Goal: Task Accomplishment & Management: Complete application form

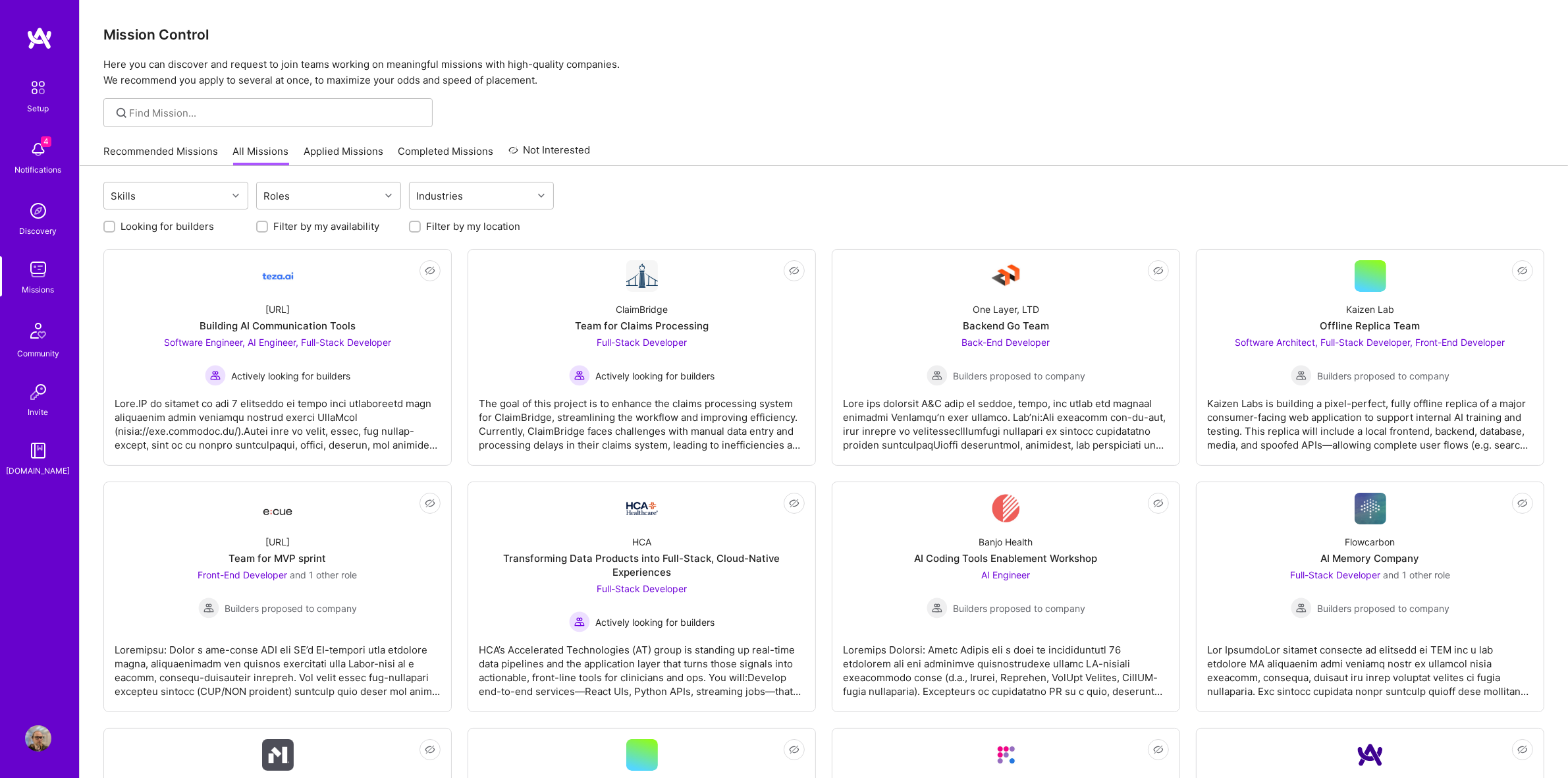
click at [50, 277] on img at bounding box center [38, 269] width 26 height 26
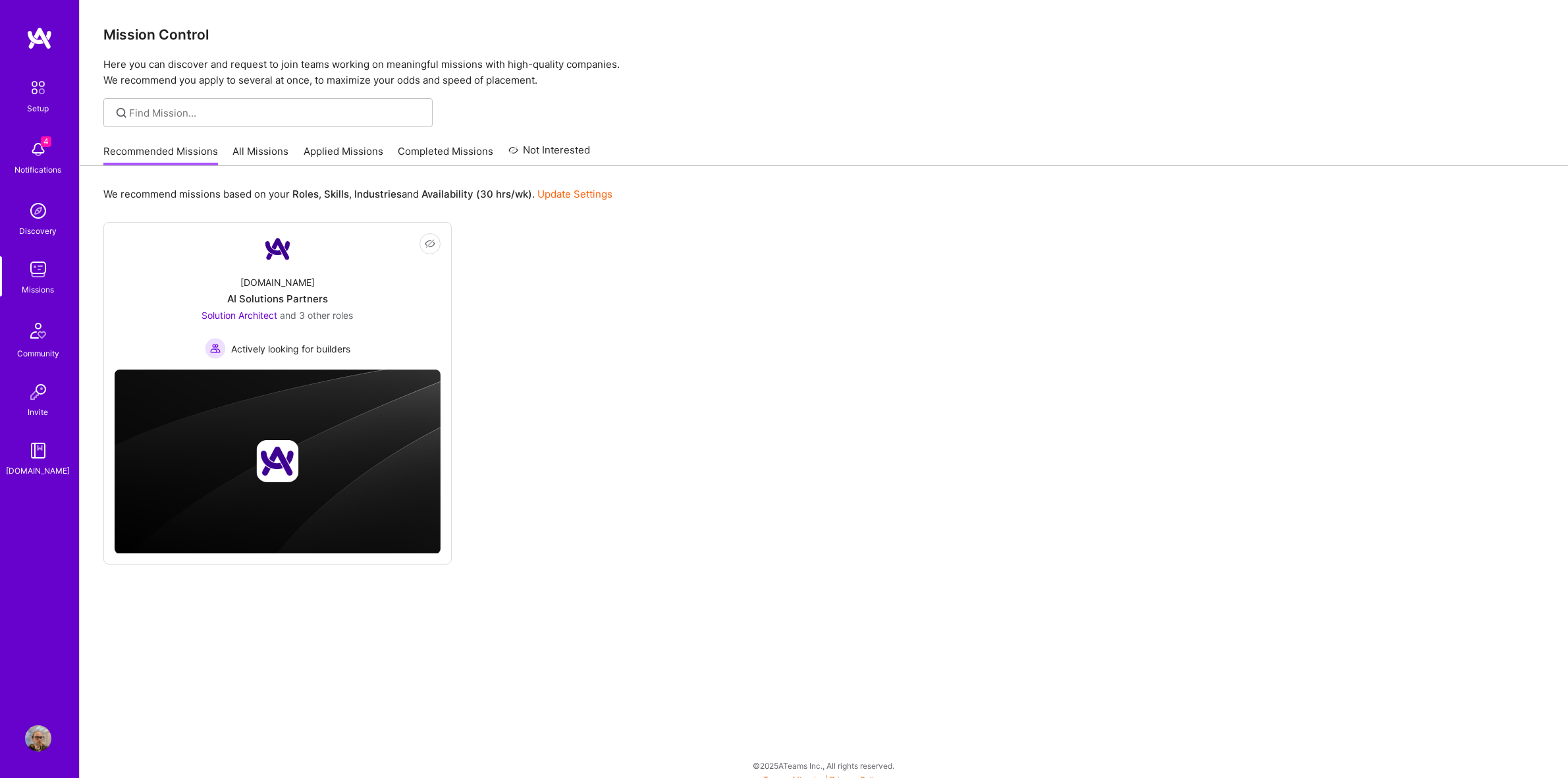
click at [320, 157] on link "Applied Missions" at bounding box center [344, 155] width 79 height 22
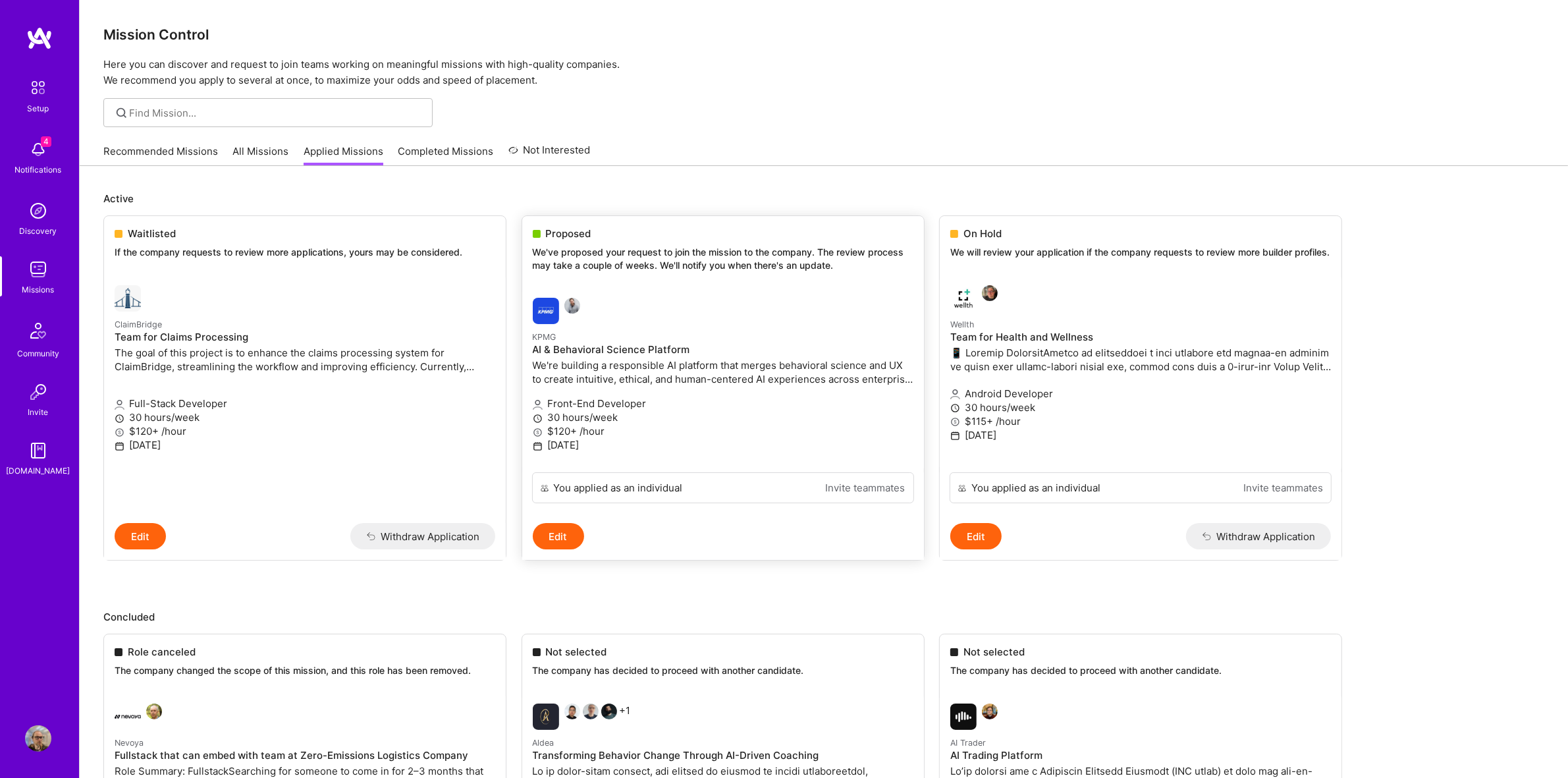
click at [702, 252] on p "We've proposed your request to join the mission to the company. The review proc…" at bounding box center [723, 258] width 381 height 25
click at [644, 360] on p "We're building a responsible AI platform that merges behavioral science and UX …" at bounding box center [723, 371] width 381 height 28
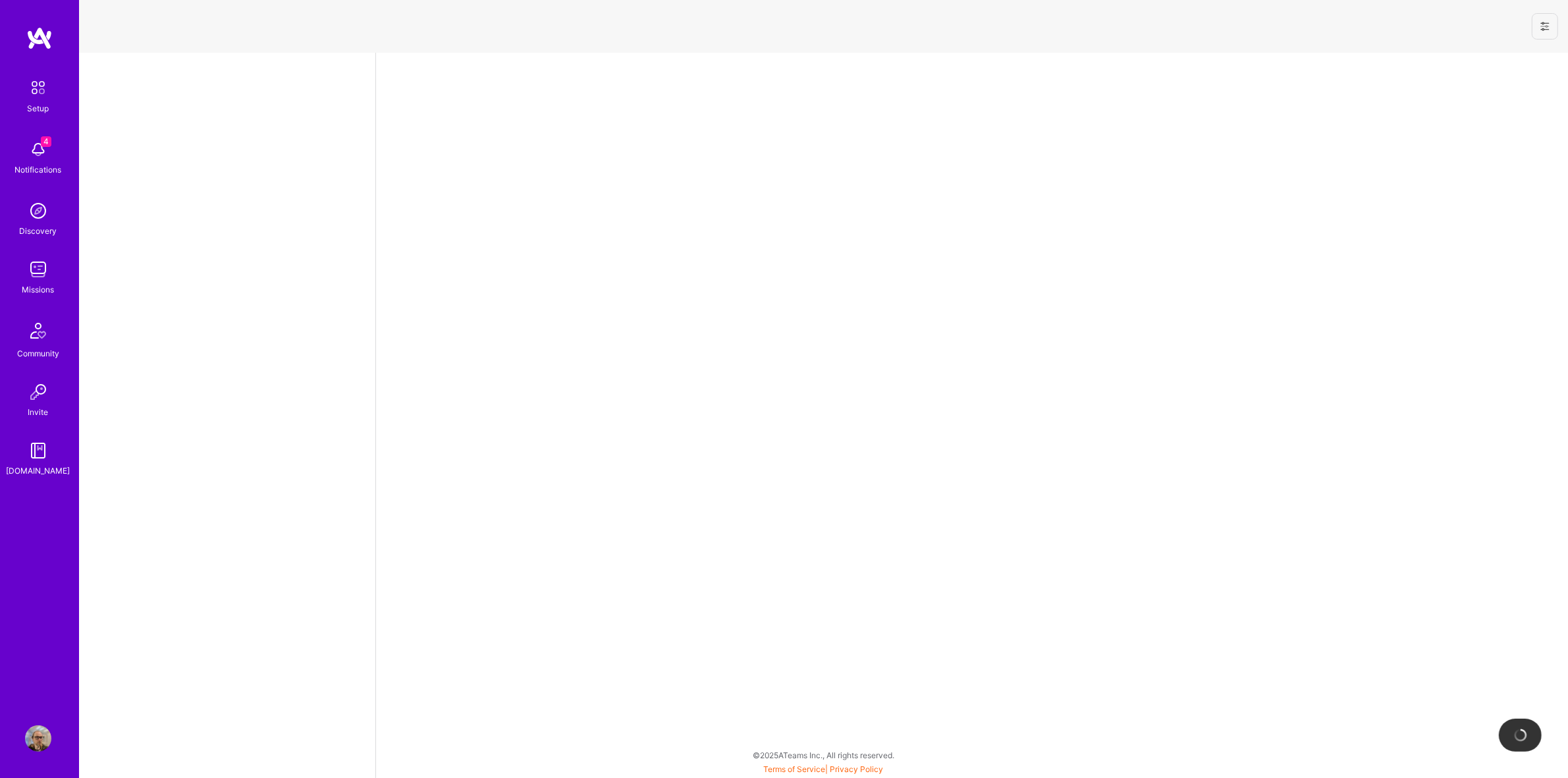
select select "US"
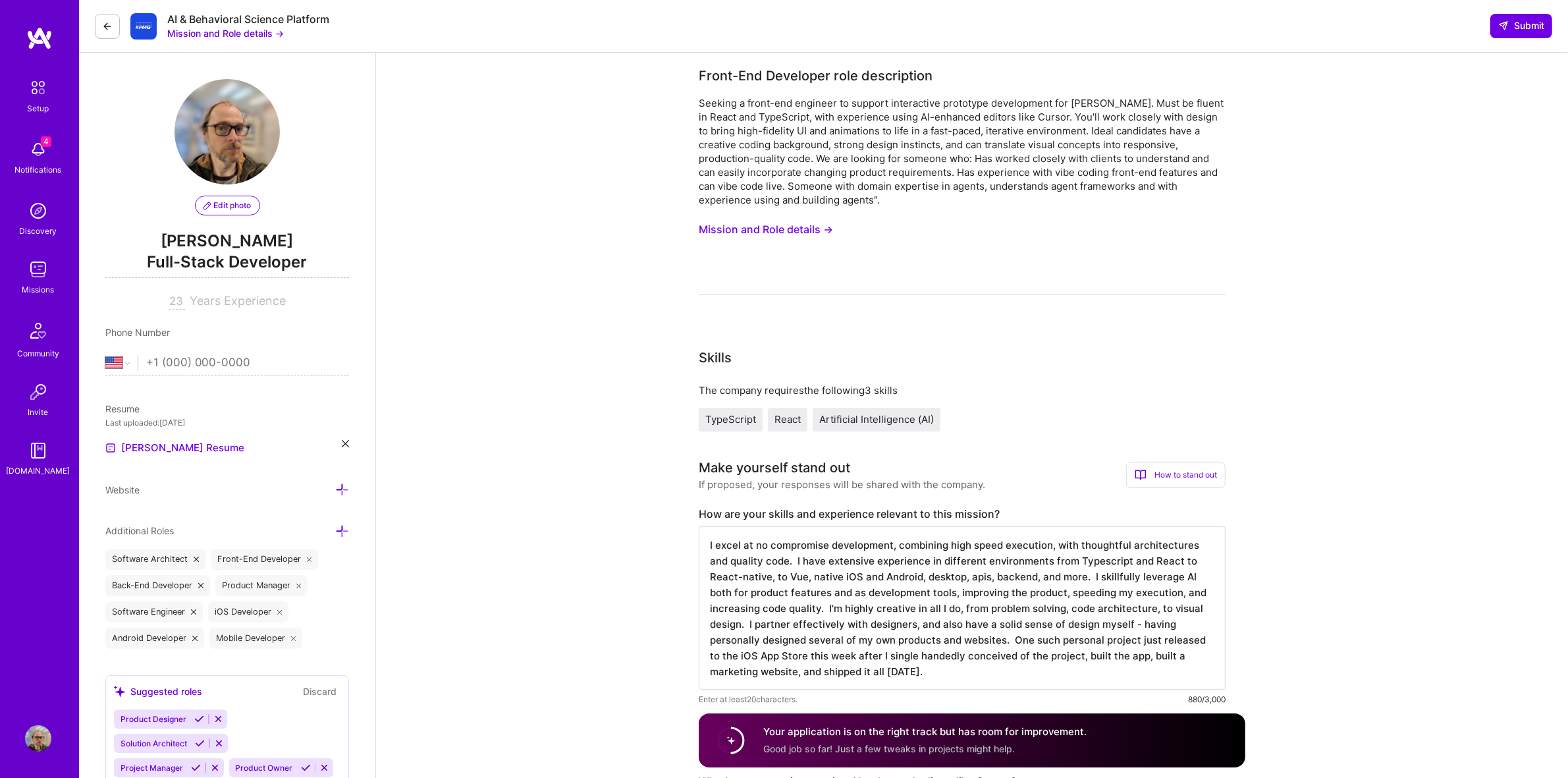
click at [801, 221] on button "Mission and Role details →" at bounding box center [766, 229] width 134 height 24
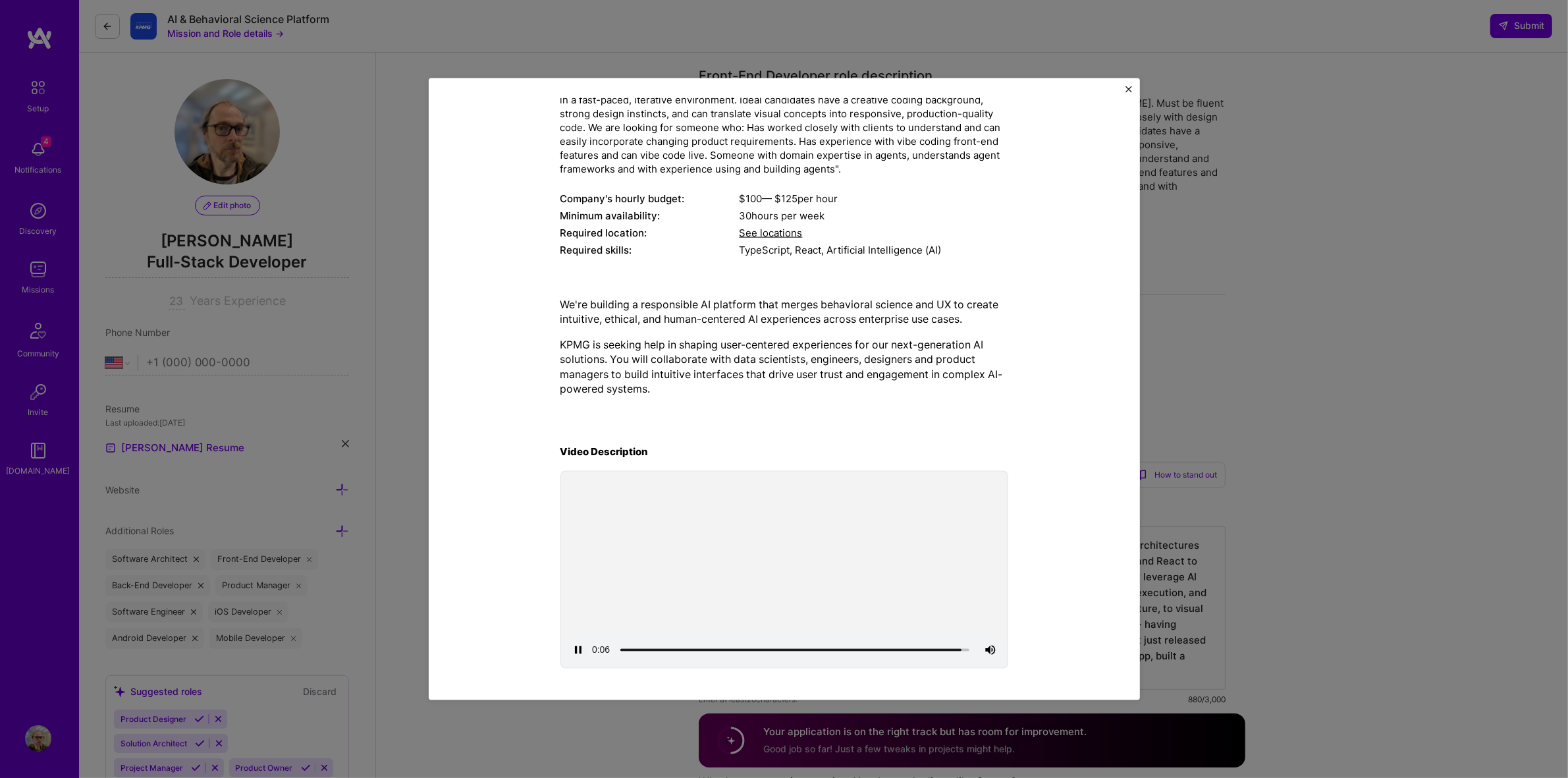
scroll to position [140, 0]
click at [1126, 86] on img "Close" at bounding box center [1128, 88] width 6 height 6
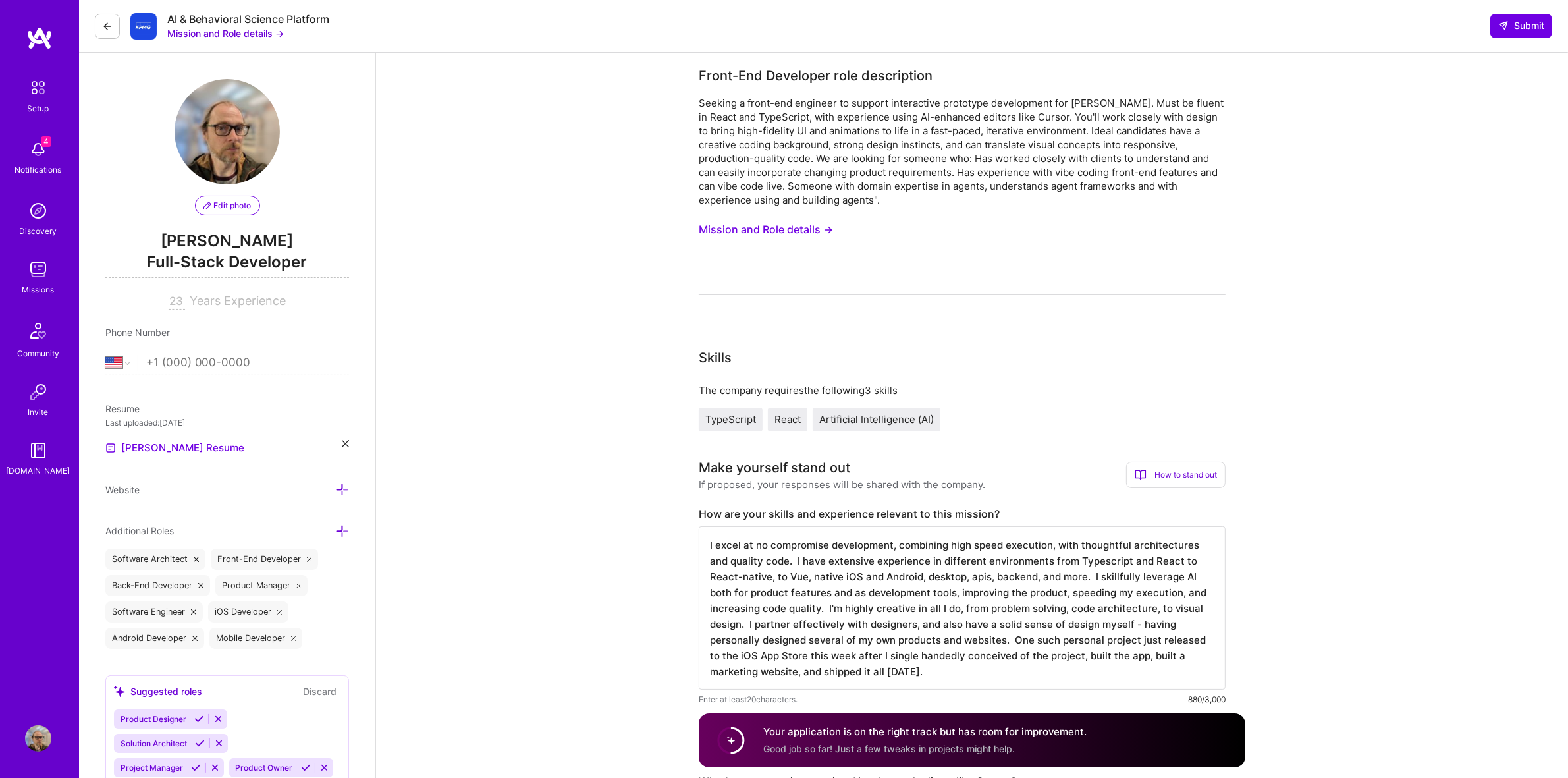
click at [771, 221] on button "Mission and Role details →" at bounding box center [766, 229] width 134 height 24
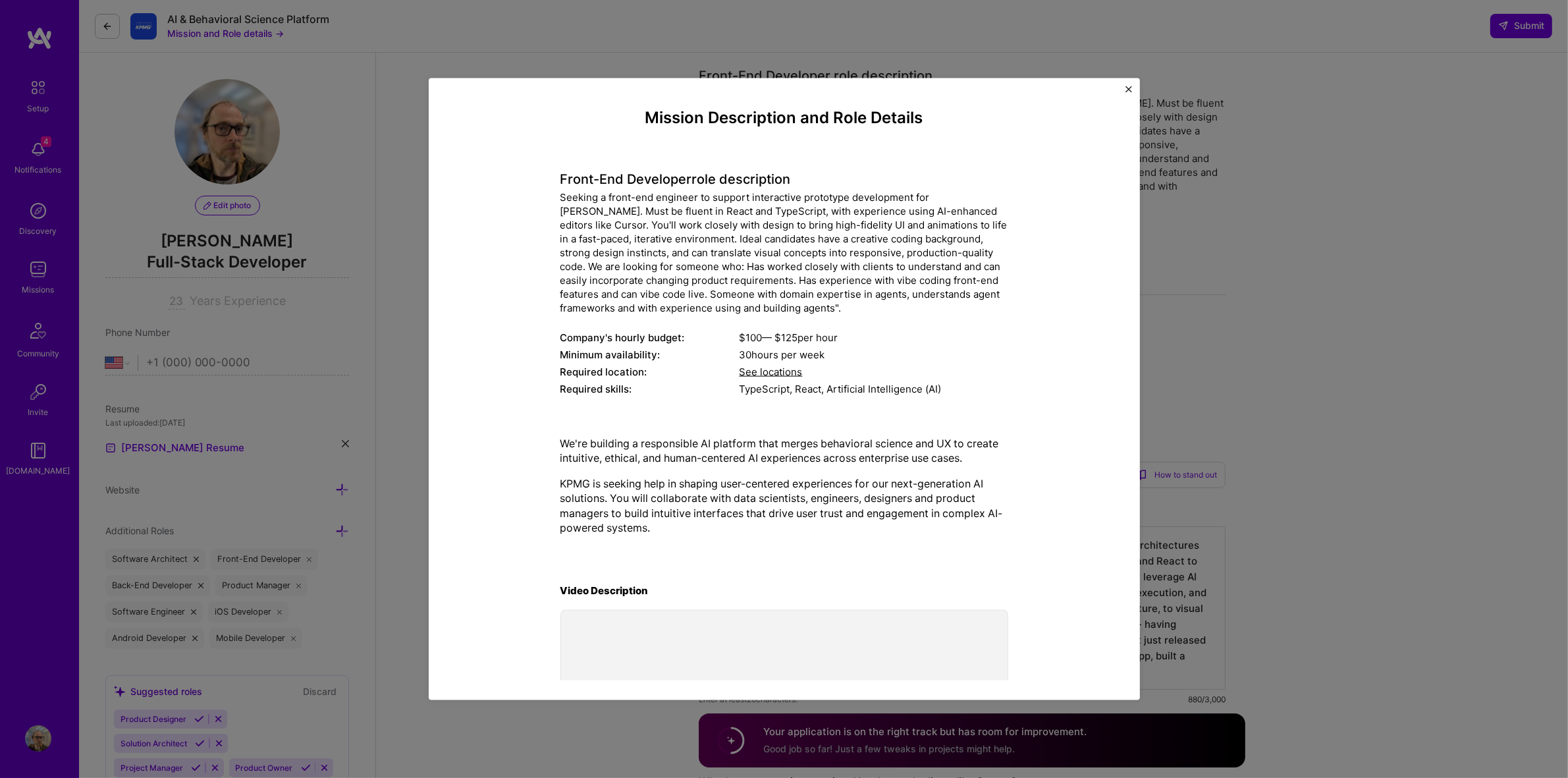
click at [1130, 90] on img "Close" at bounding box center [1128, 88] width 6 height 6
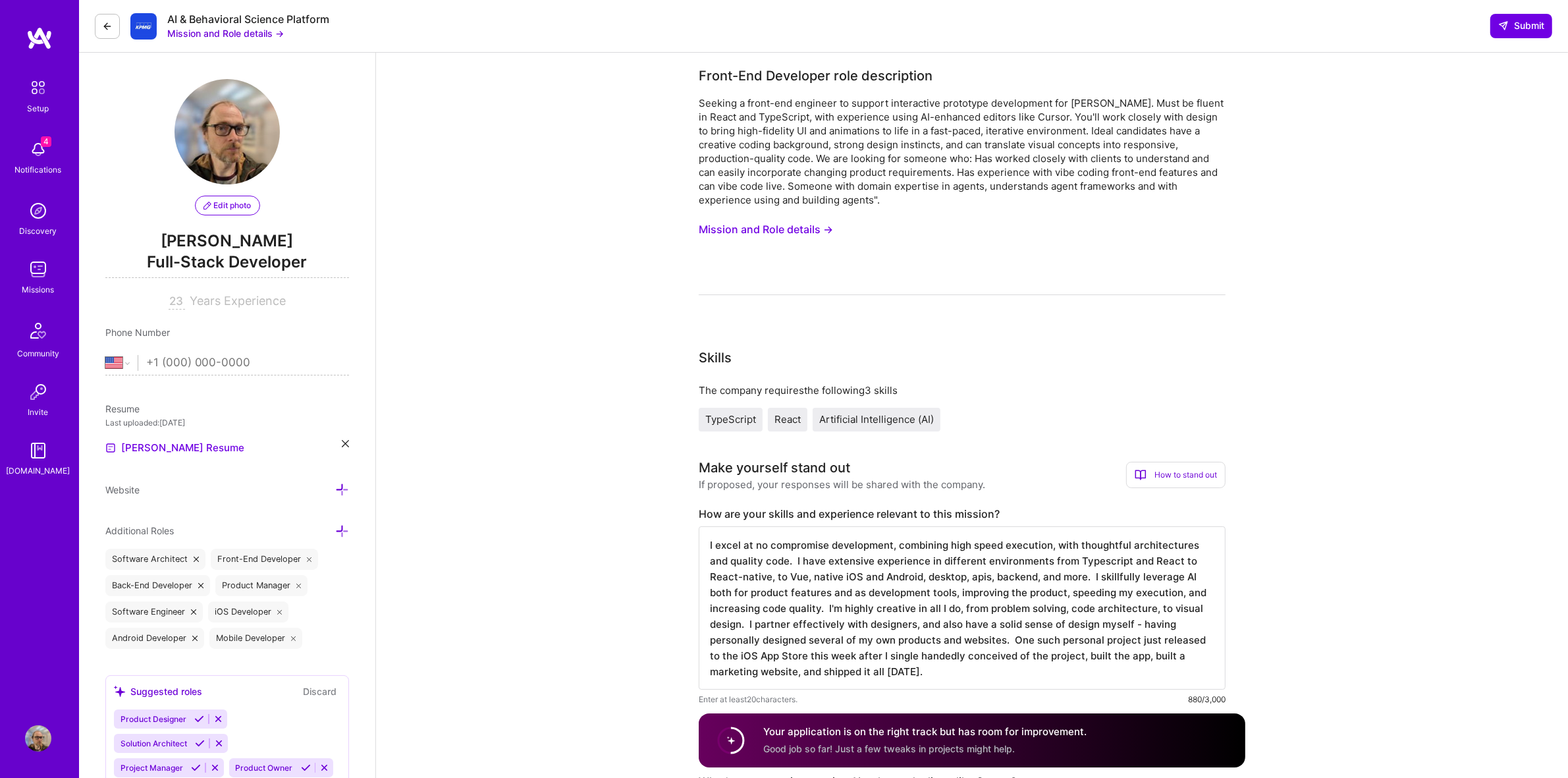
click at [795, 228] on button "Mission and Role details →" at bounding box center [766, 229] width 134 height 24
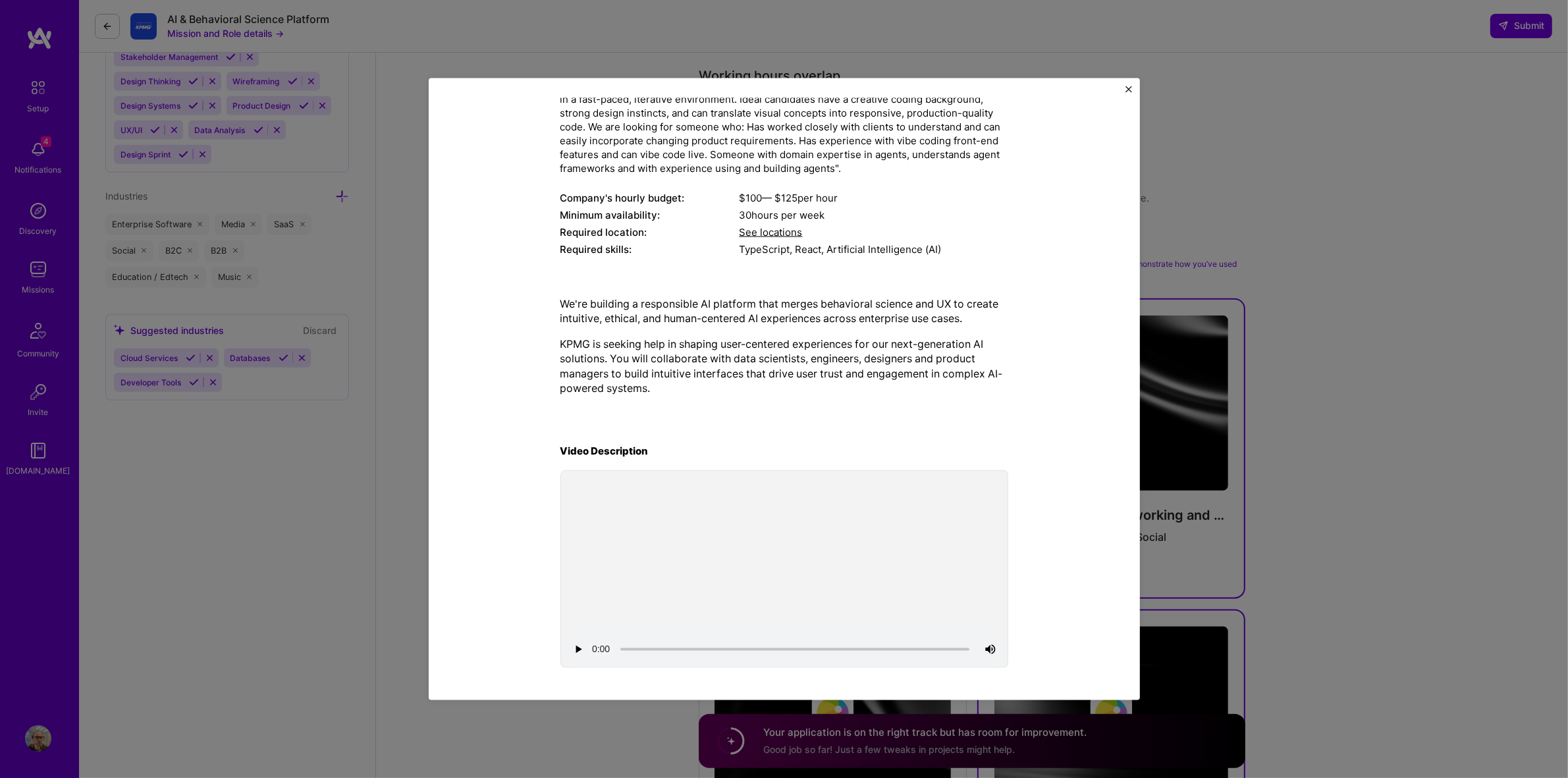
scroll to position [1481, 0]
click at [1127, 86] on img "Close" at bounding box center [1128, 88] width 6 height 6
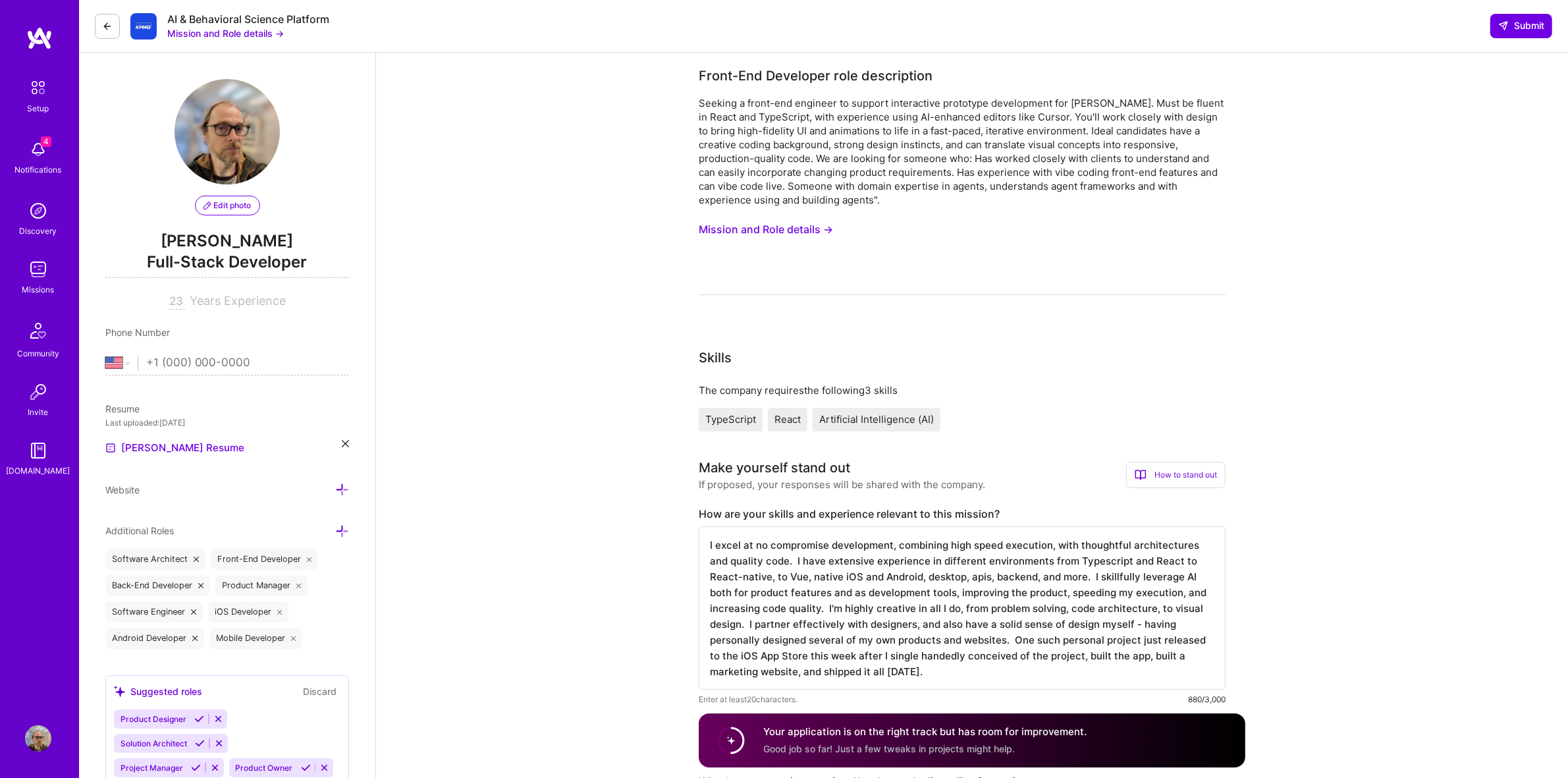
drag, startPoint x: 762, startPoint y: 231, endPoint x: 659, endPoint y: 198, distance: 108.2
click at [38, 277] on img at bounding box center [38, 269] width 26 height 26
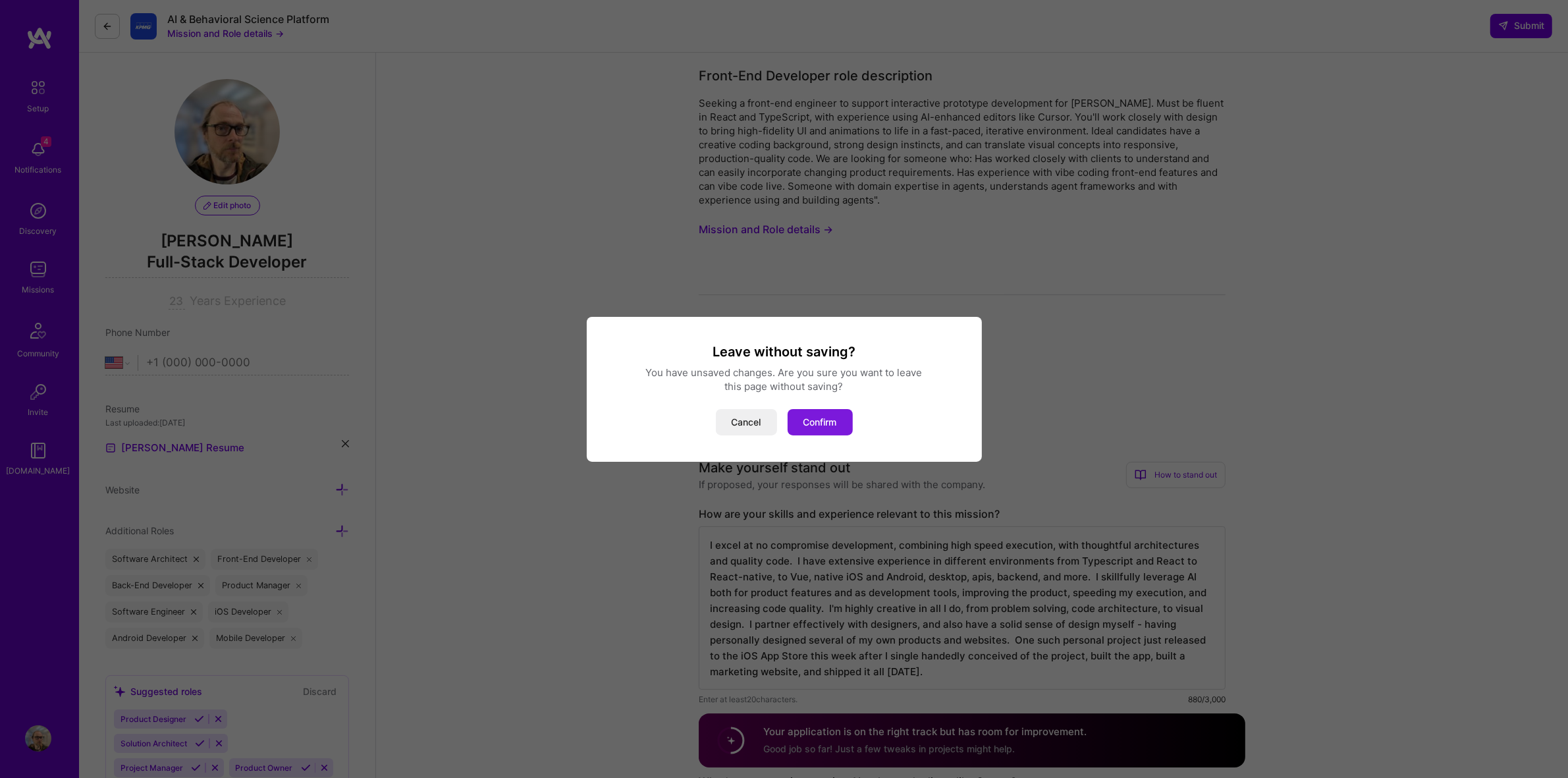
click at [828, 416] on button "Confirm" at bounding box center [821, 422] width 65 height 26
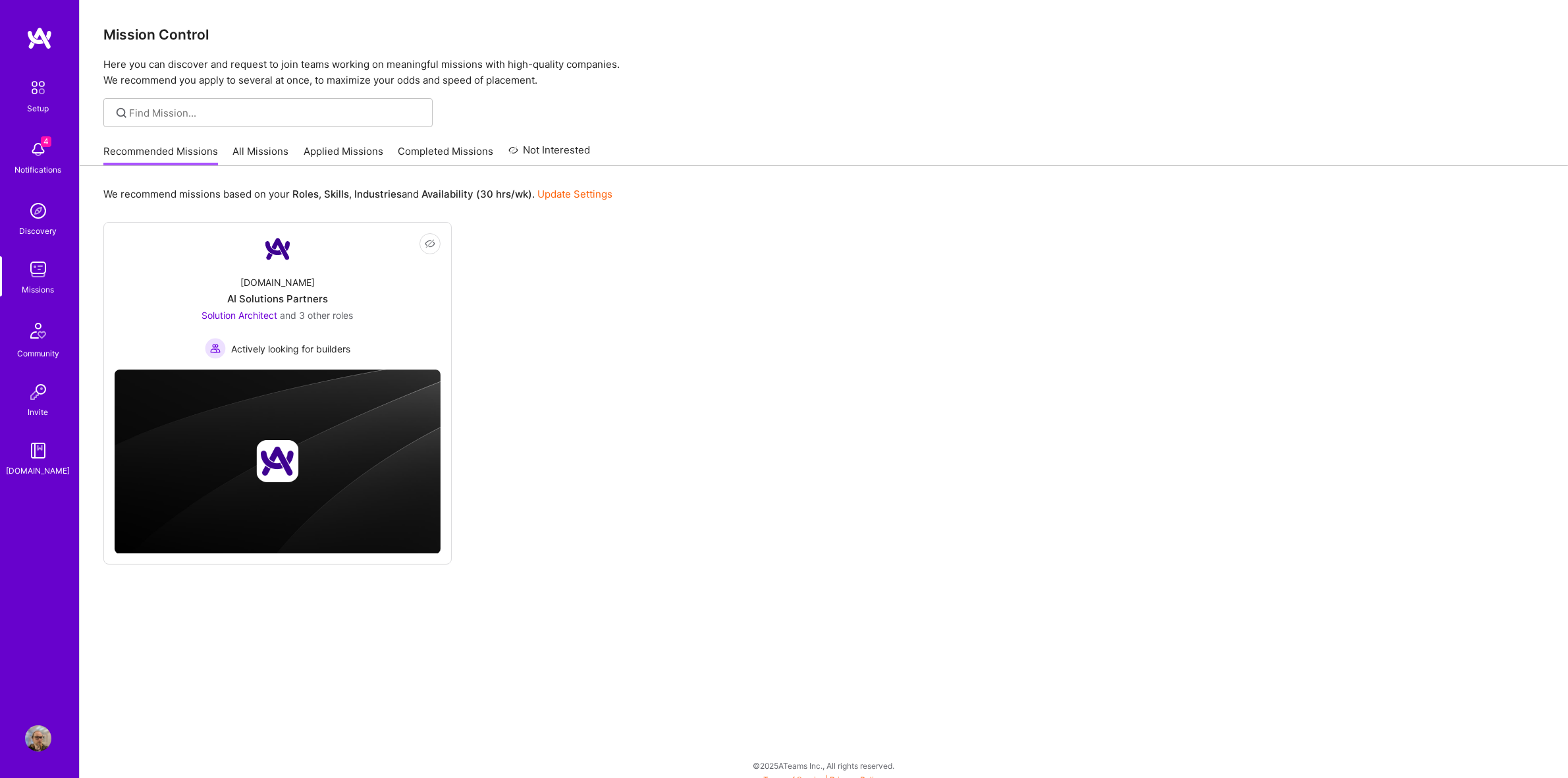
click at [339, 146] on link "Applied Missions" at bounding box center [344, 155] width 79 height 22
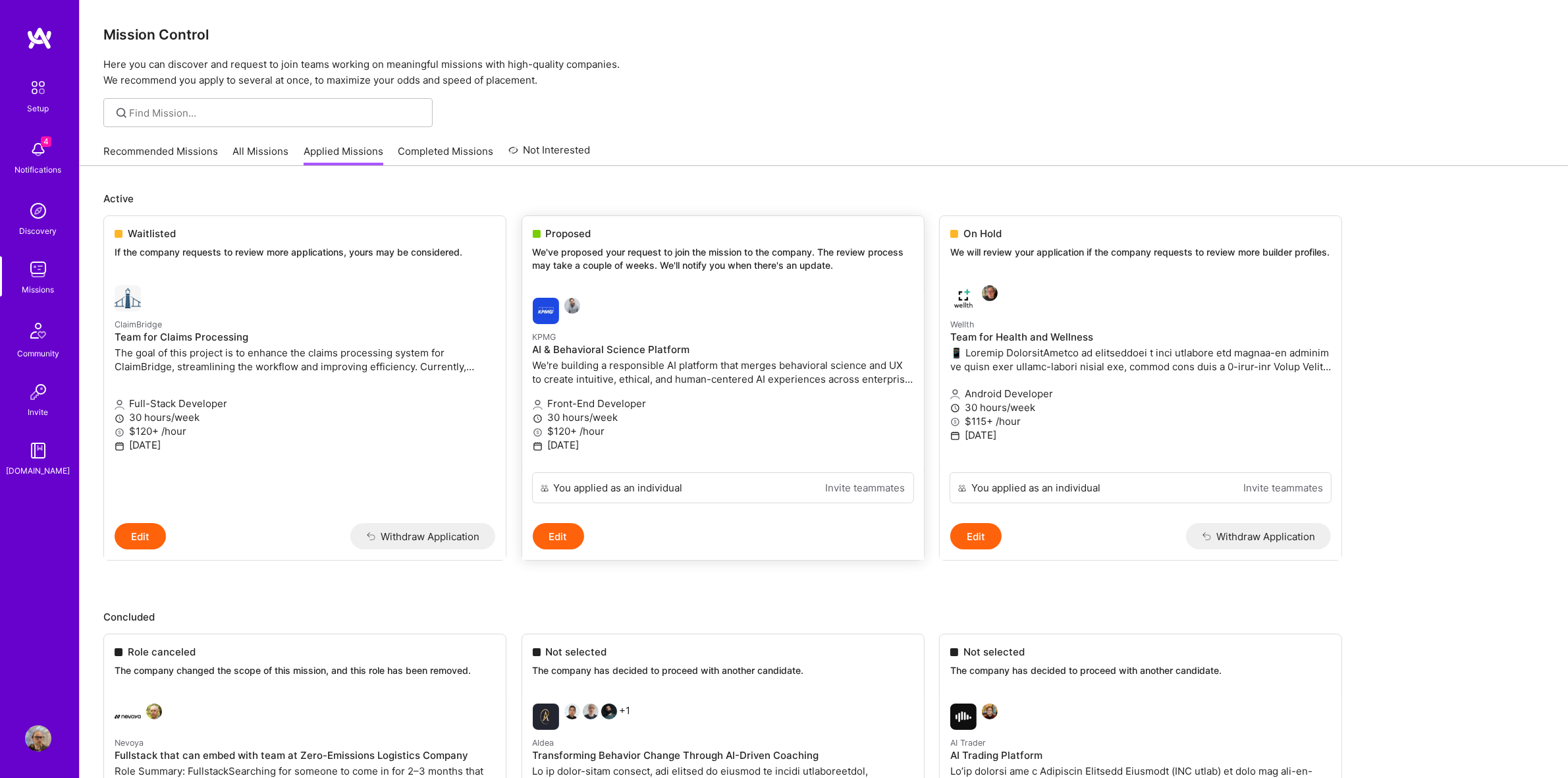
drag, startPoint x: 637, startPoint y: 251, endPoint x: 616, endPoint y: 264, distance: 24.7
click at [616, 264] on p "We've proposed your request to join the mission to the company. The review proc…" at bounding box center [723, 258] width 381 height 25
click at [582, 253] on p "We've proposed your request to join the mission to the company. The review proc…" at bounding box center [723, 258] width 381 height 25
click at [582, 225] on div "Proposed We've proposed your request to join the mission to the company. The re…" at bounding box center [723, 252] width 402 height 71
click at [582, 229] on span "Proposed" at bounding box center [568, 233] width 45 height 14
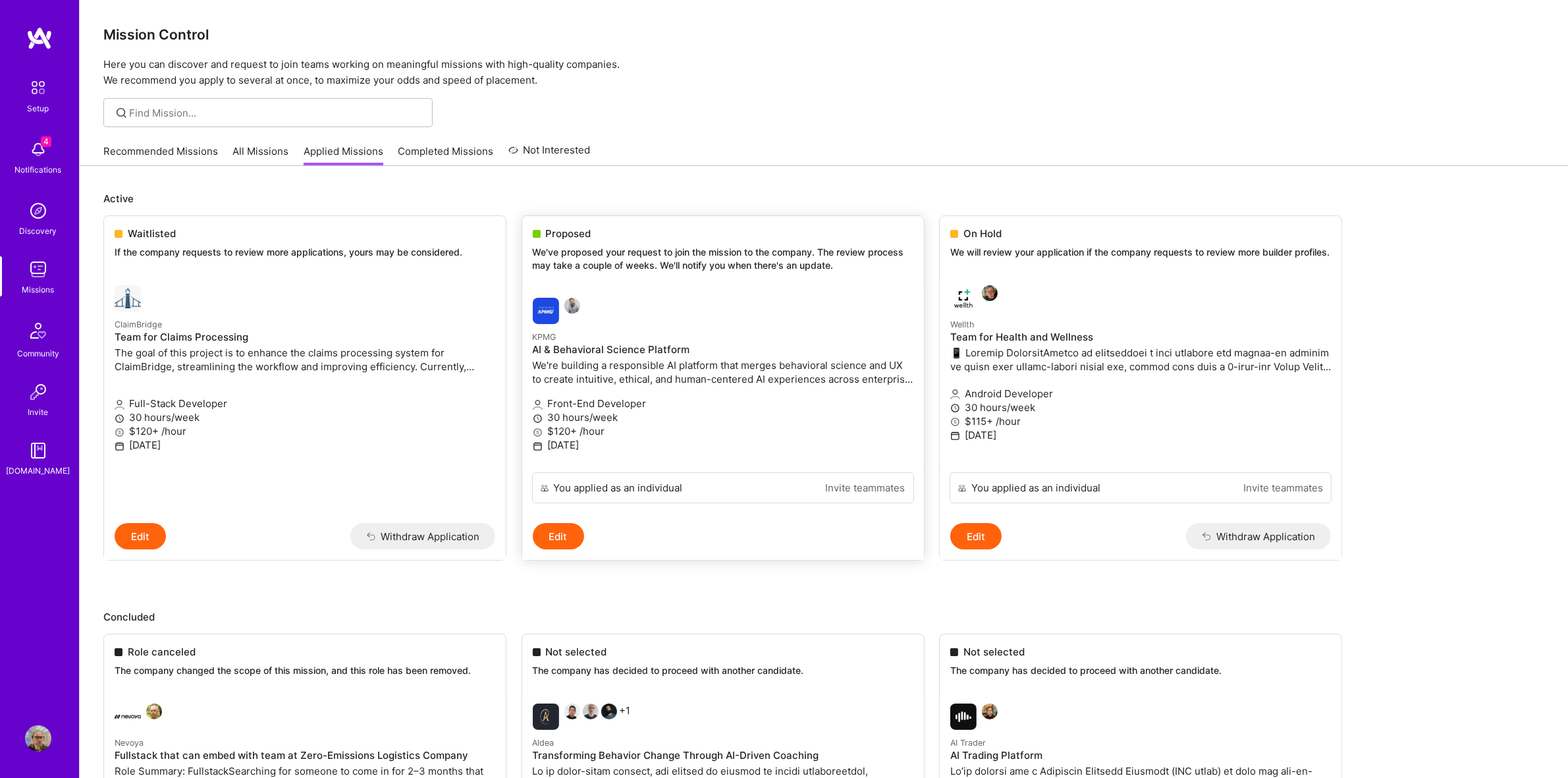
click at [551, 298] on img at bounding box center [546, 310] width 26 height 26
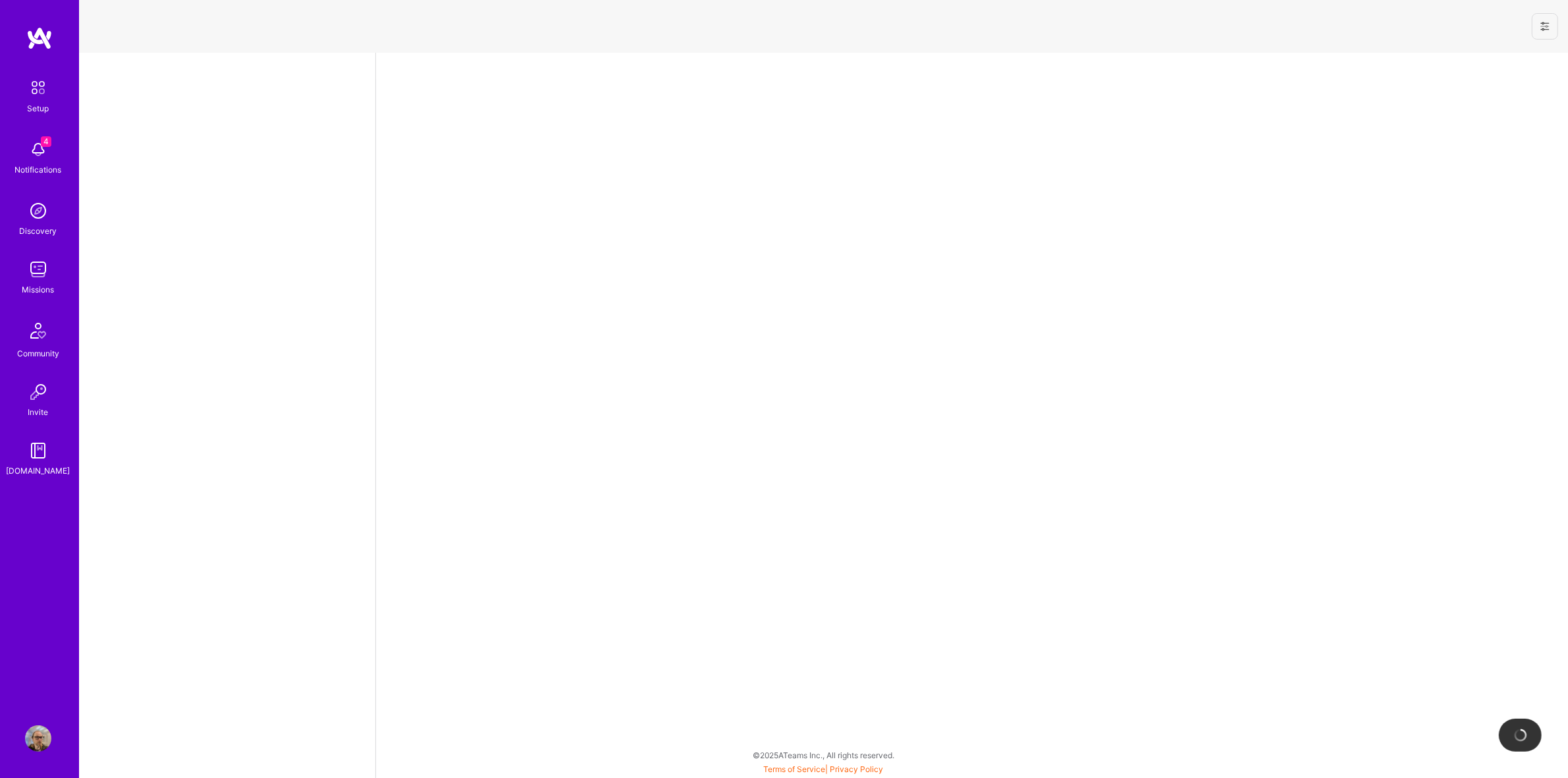
select select "US"
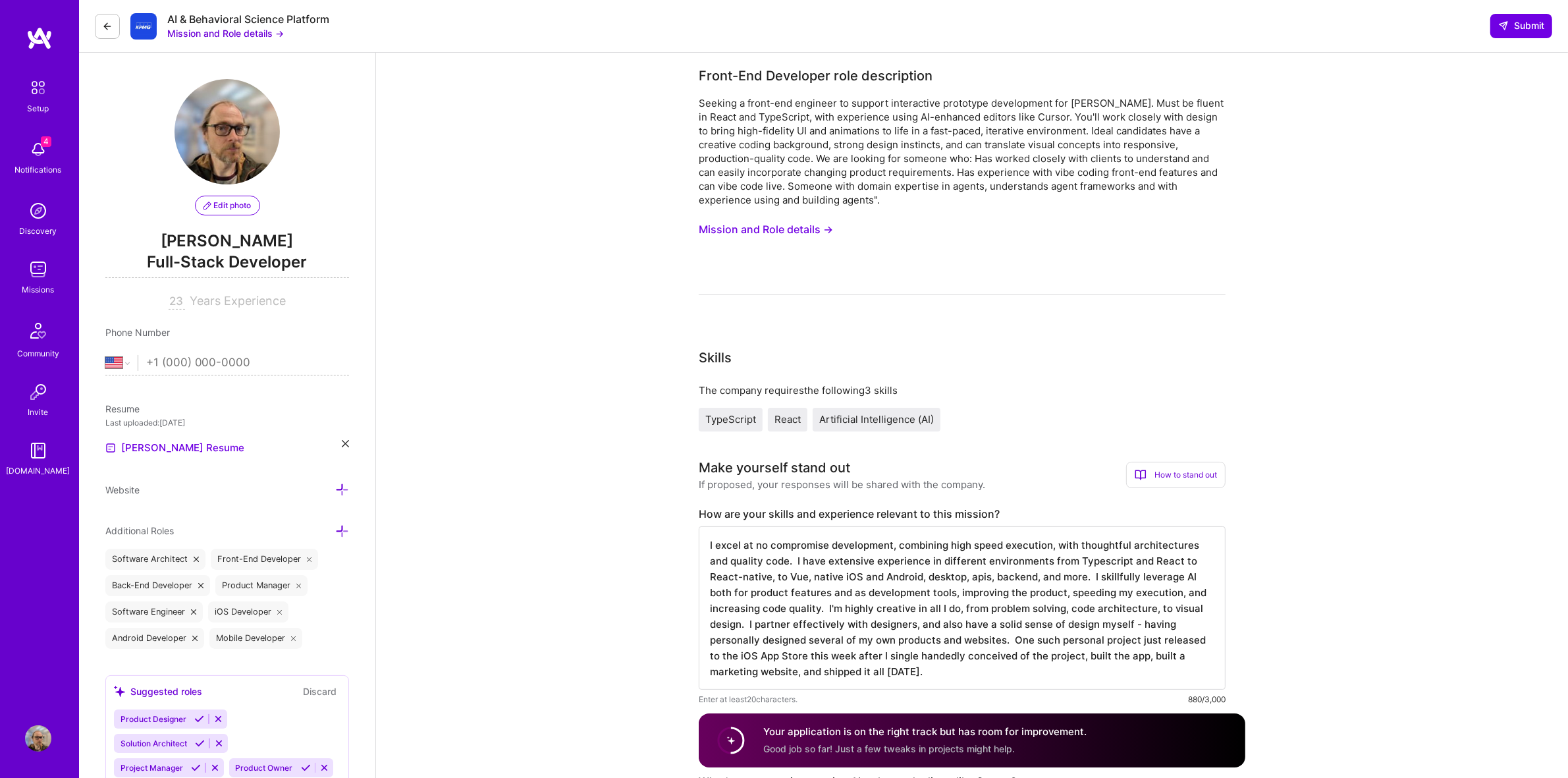
click at [145, 33] on img at bounding box center [143, 26] width 26 height 26
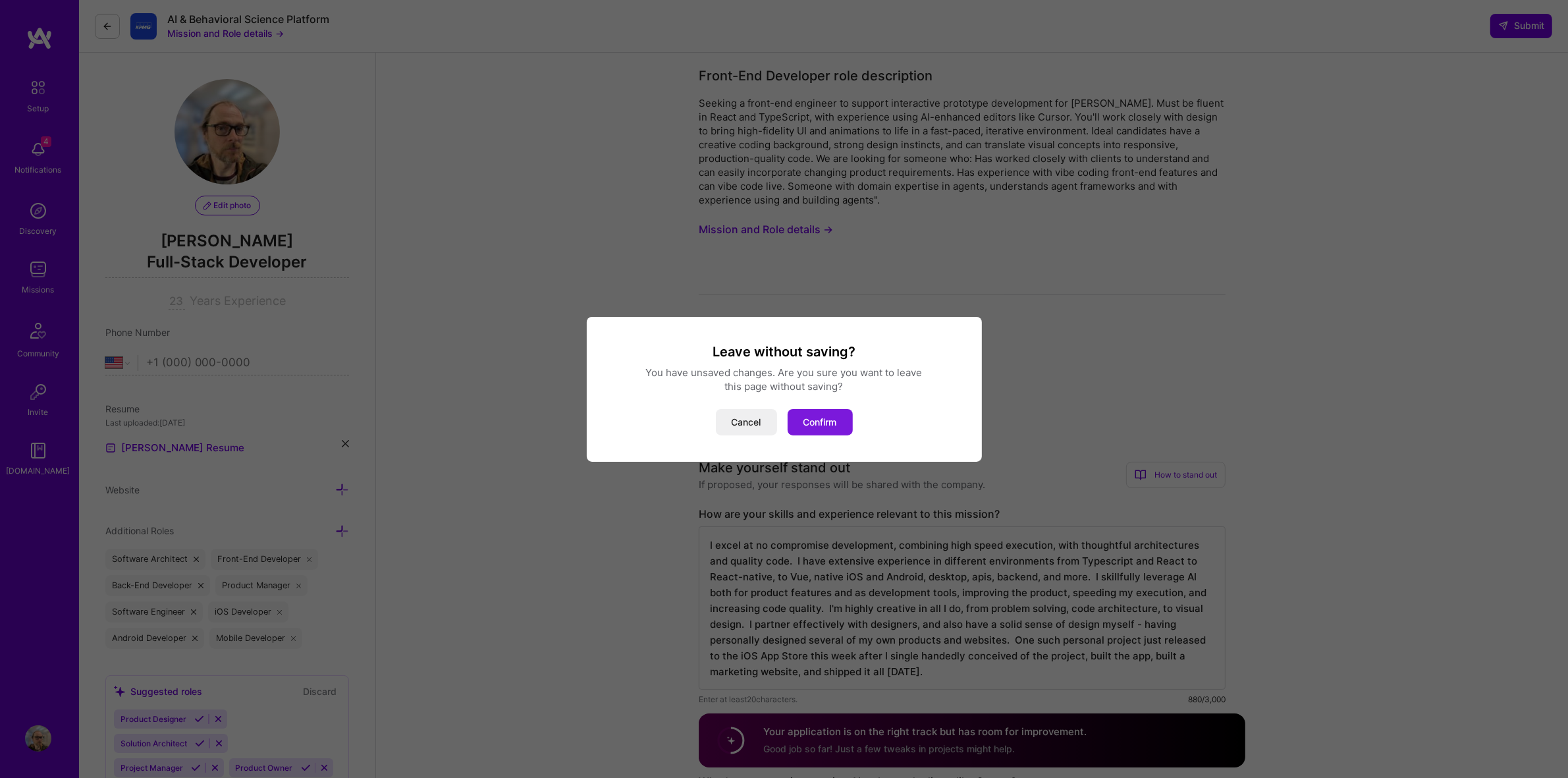
click at [834, 426] on button "Confirm" at bounding box center [821, 422] width 65 height 26
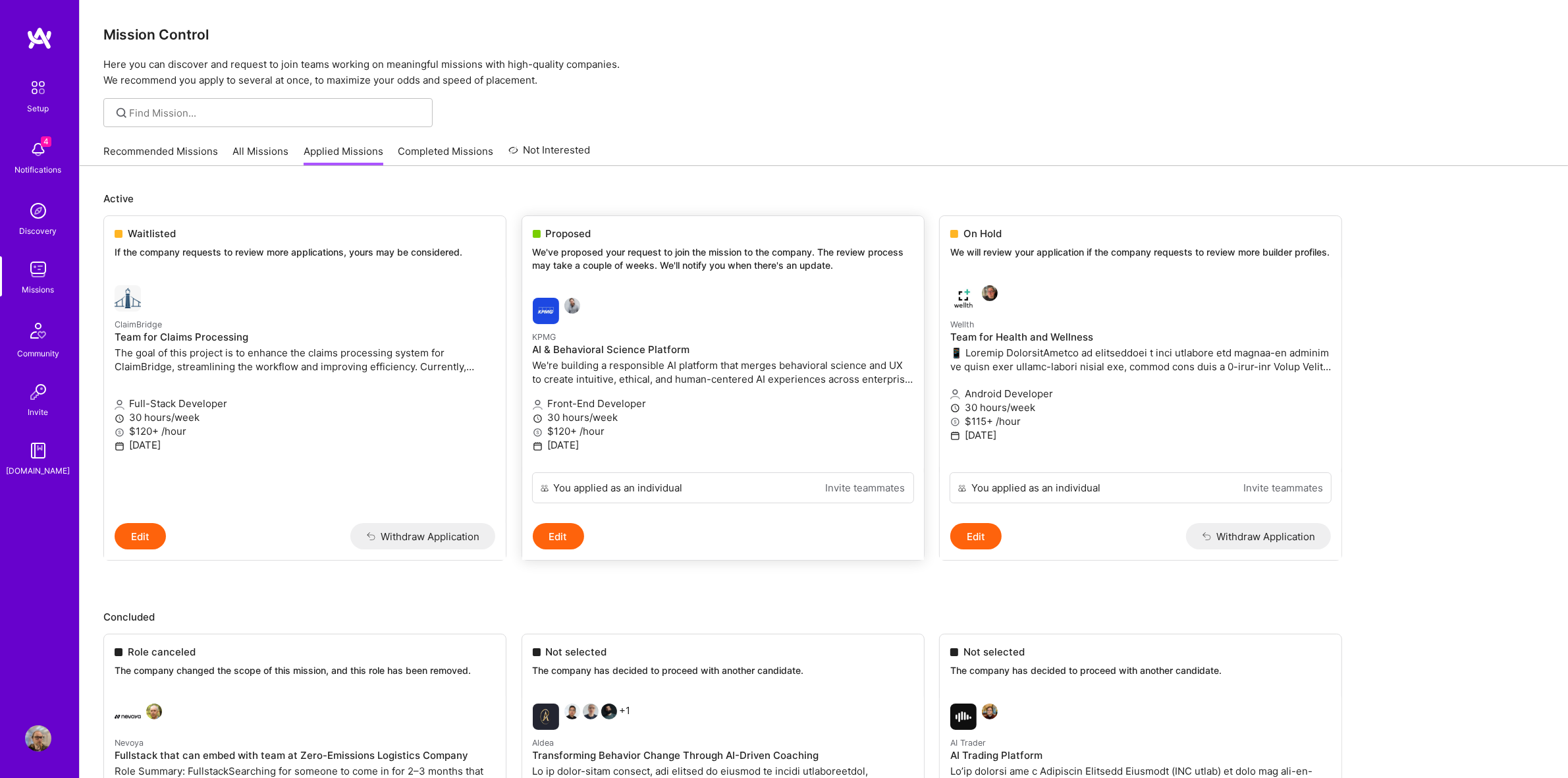
click at [644, 352] on h4 "AI & Behavioral Science Platform" at bounding box center [723, 349] width 381 height 12
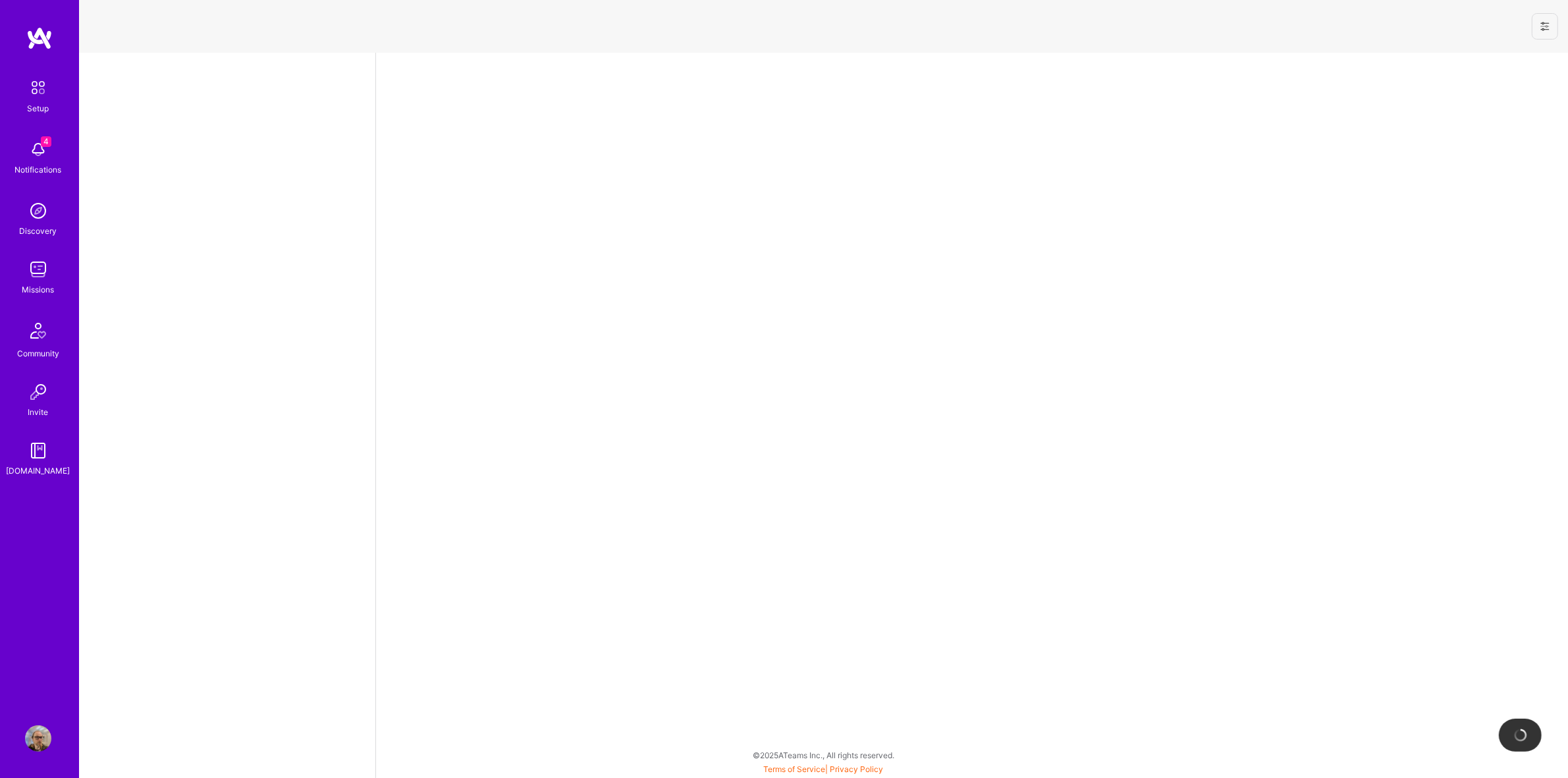
select select "US"
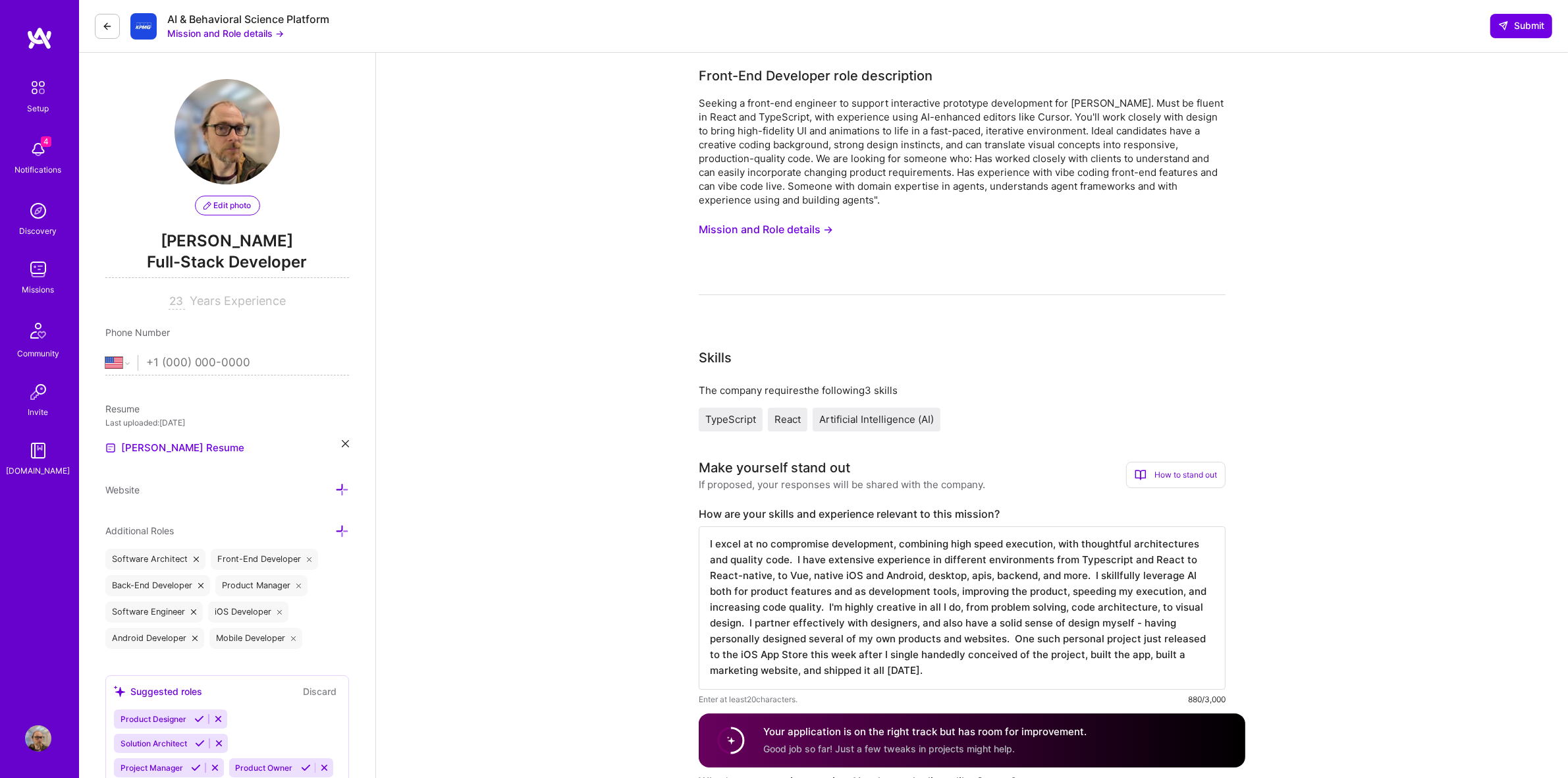
click at [800, 228] on button "Mission and Role details →" at bounding box center [766, 229] width 134 height 24
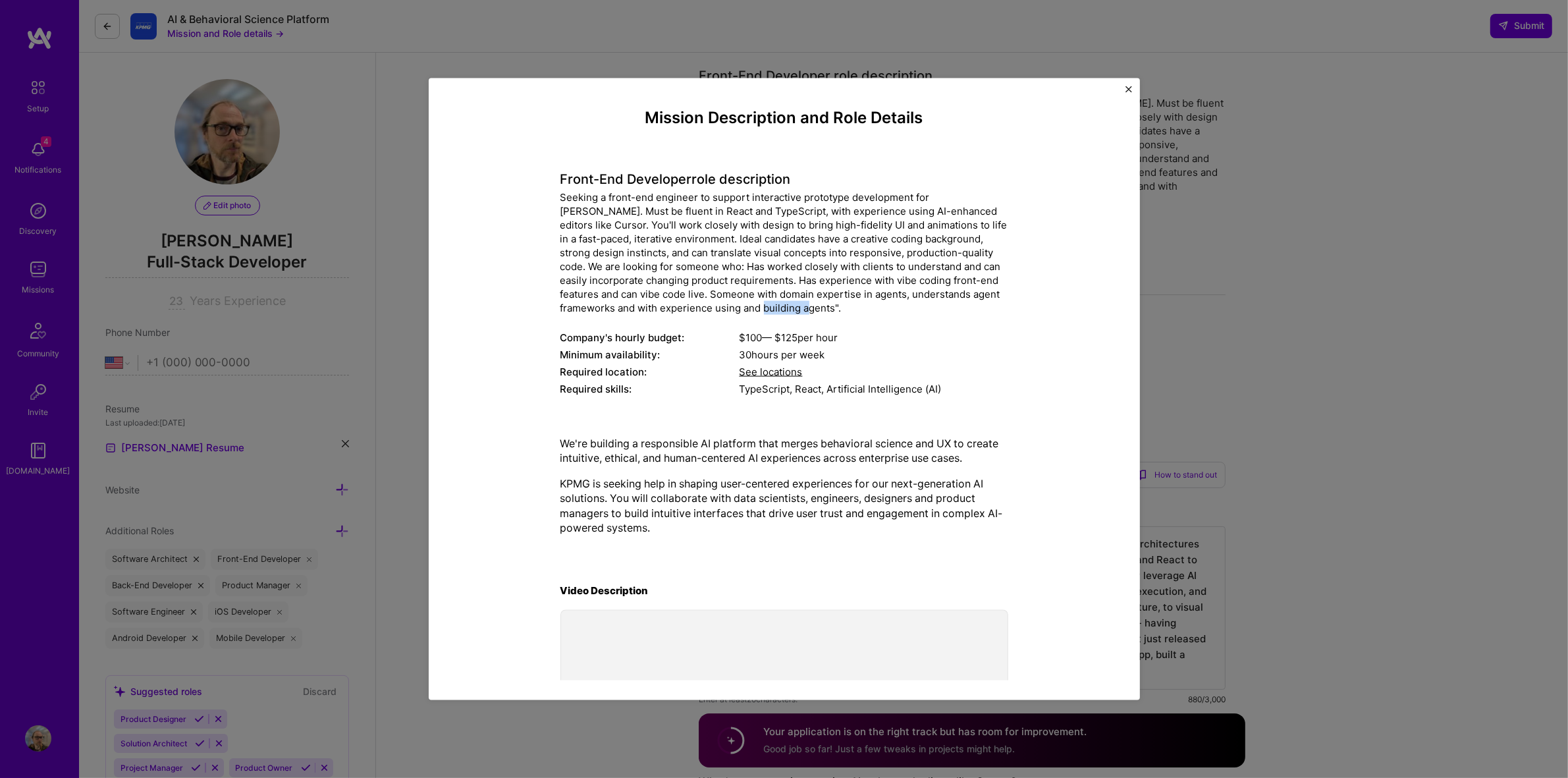
drag, startPoint x: 792, startPoint y: 308, endPoint x: 703, endPoint y: 297, distance: 89.7
click at [703, 299] on div "Seeking a front-end engineer to support interactive prototype development for […" at bounding box center [784, 252] width 448 height 124
click at [703, 294] on div "Seeking a front-end engineer to support interactive prototype development for […" at bounding box center [784, 252] width 448 height 124
click at [758, 153] on div "Front-End Developer role description Seeking a front-end engineer to support in…" at bounding box center [784, 276] width 448 height 245
click at [937, 188] on div "Front-End Developer role description Seeking a front-end engineer to support in…" at bounding box center [784, 276] width 448 height 245
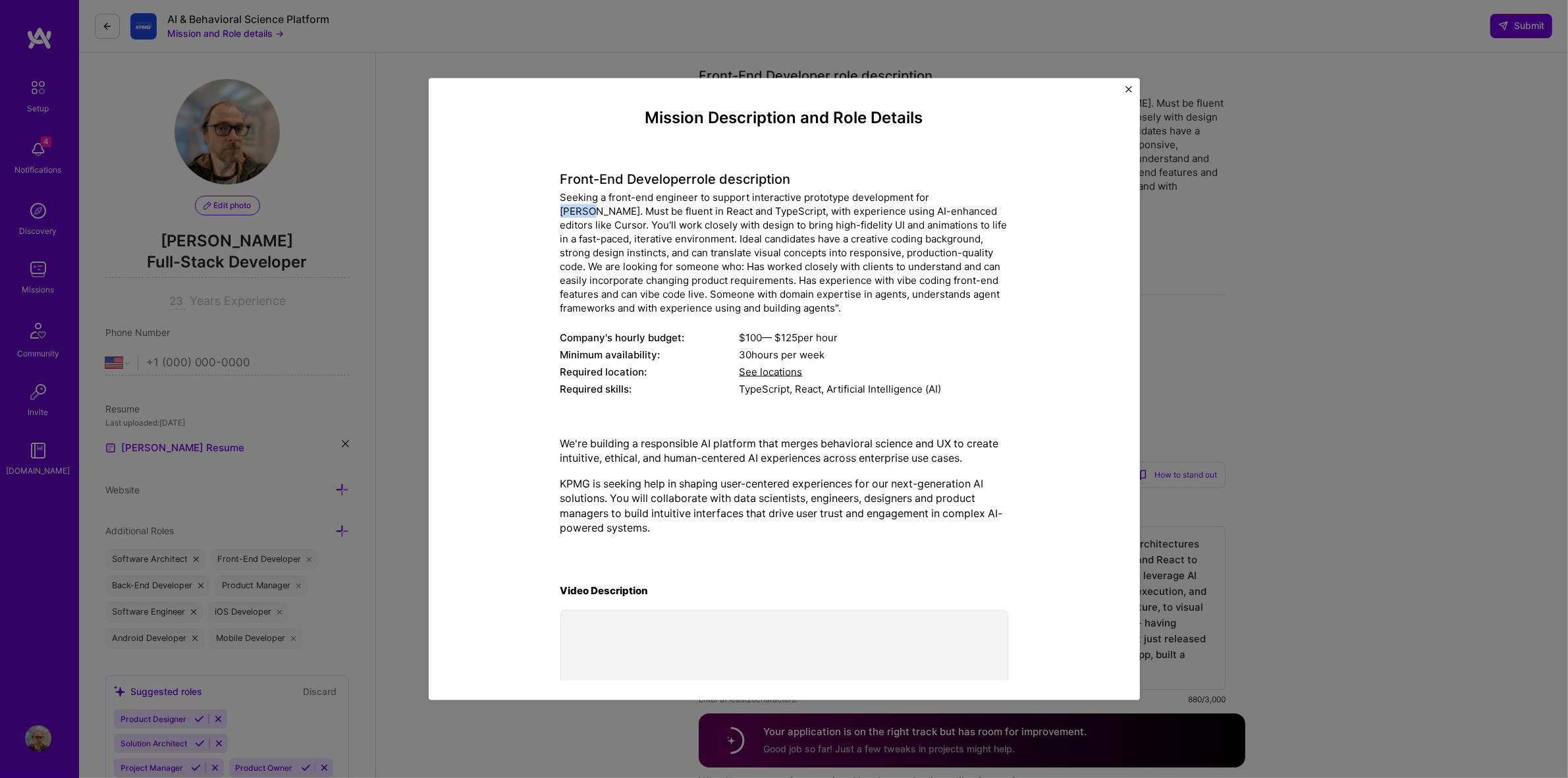
click at [937, 188] on div "Front-End Developer role description Seeking a front-end engineer to support in…" at bounding box center [784, 276] width 448 height 245
copy div "[PERSON_NAME]"
